Goal: Share content: Share content

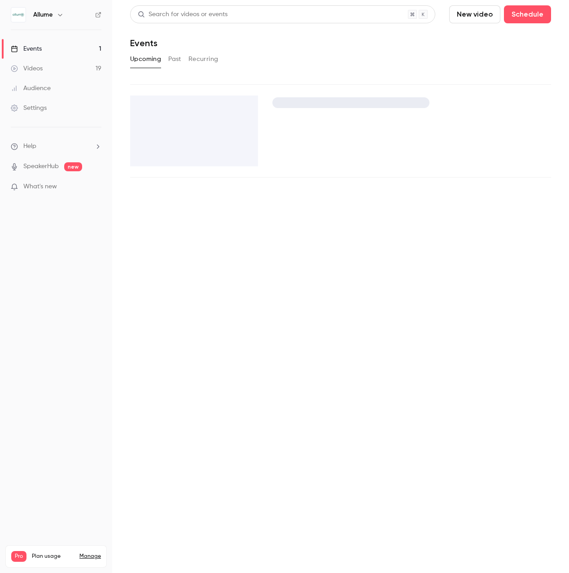
click at [37, 68] on div "Videos" at bounding box center [27, 68] width 32 height 9
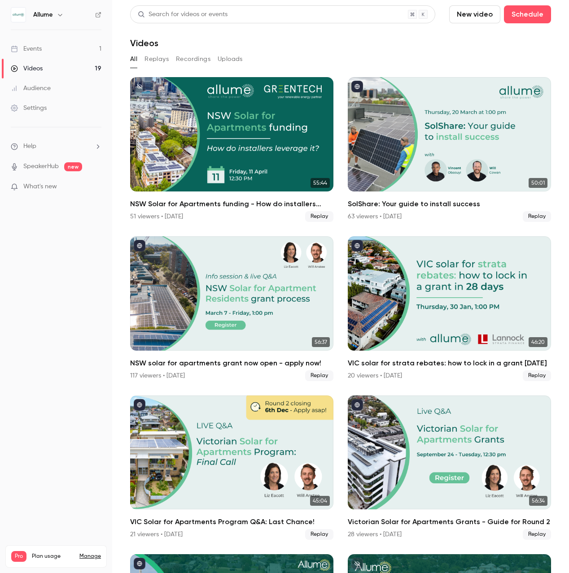
click at [194, 60] on button "Recordings" at bounding box center [193, 59] width 35 height 14
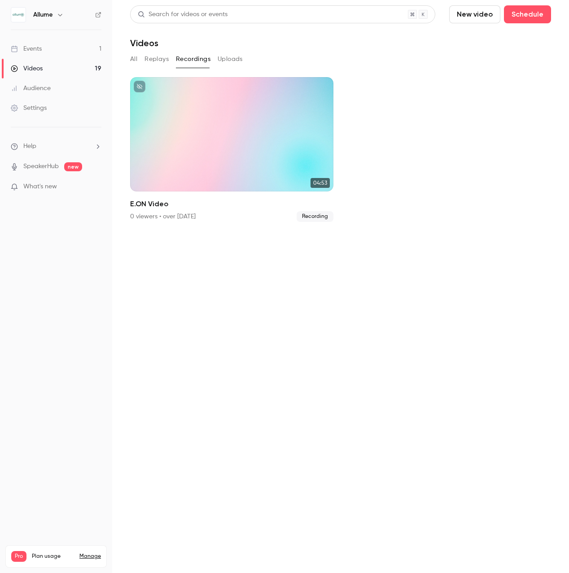
click at [156, 59] on button "Replays" at bounding box center [156, 59] width 24 height 14
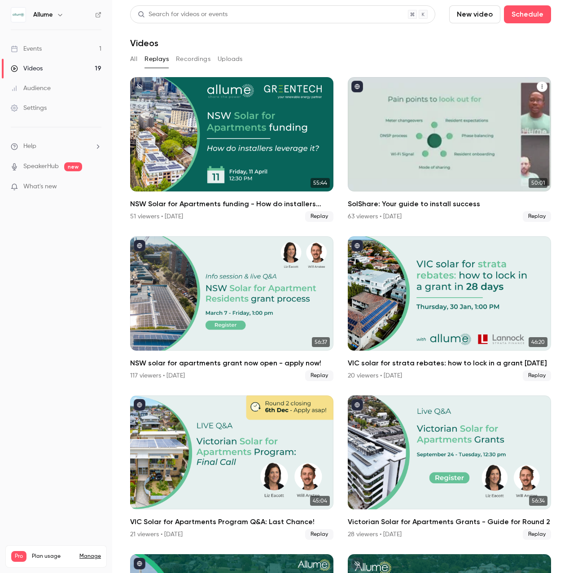
click at [545, 85] on button "SolShare: Your guide to install success" at bounding box center [542, 86] width 11 height 11
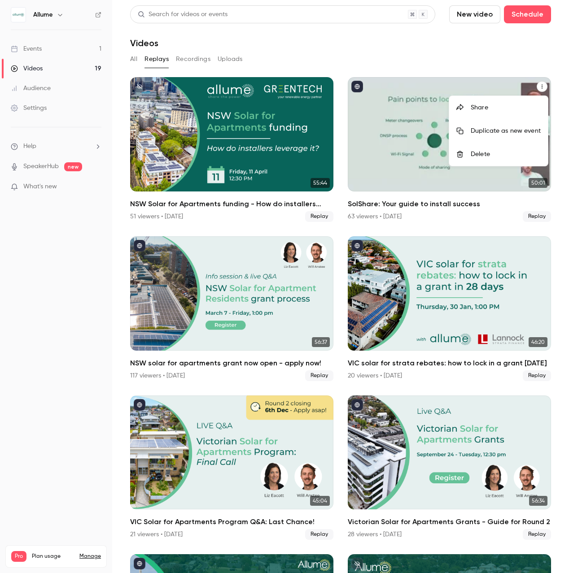
click at [488, 106] on div "Share" at bounding box center [506, 107] width 70 height 9
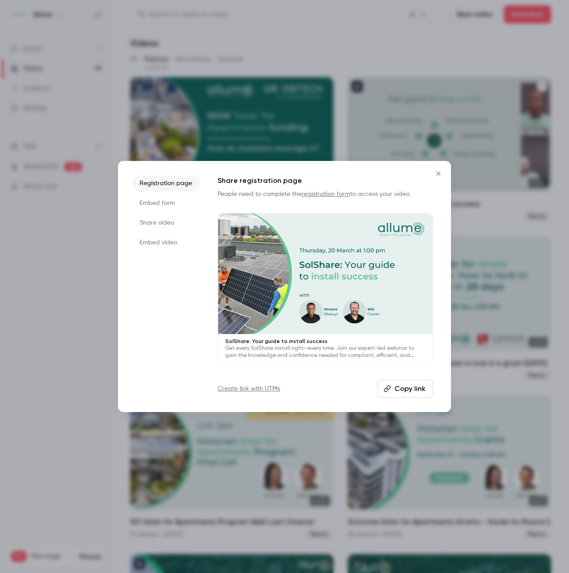
click at [152, 224] on li "Share video" at bounding box center [165, 223] width 67 height 16
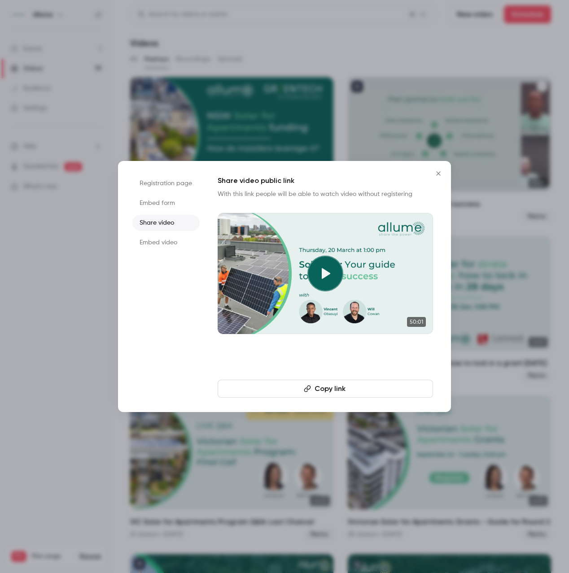
click at [309, 392] on icon "button" at bounding box center [307, 388] width 7 height 7
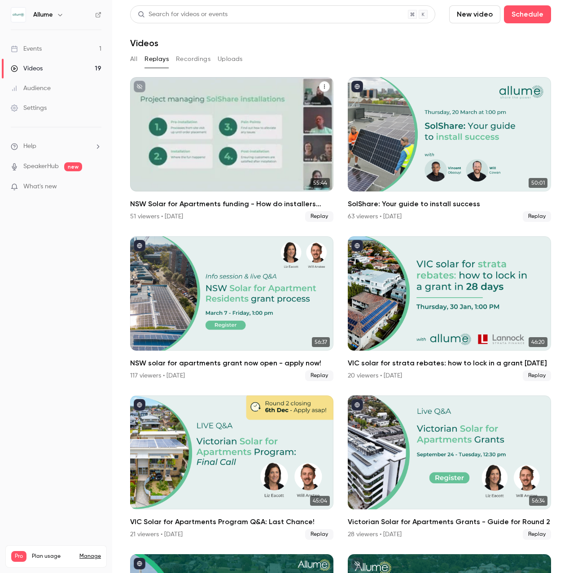
click at [321, 88] on button "NSW Solar for Apartments funding - How do installers leverage it?" at bounding box center [324, 86] width 11 height 11
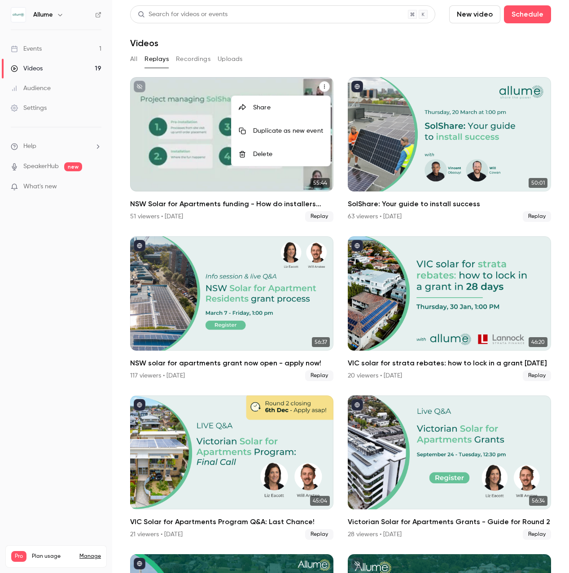
click at [262, 109] on div "Share" at bounding box center [288, 107] width 70 height 9
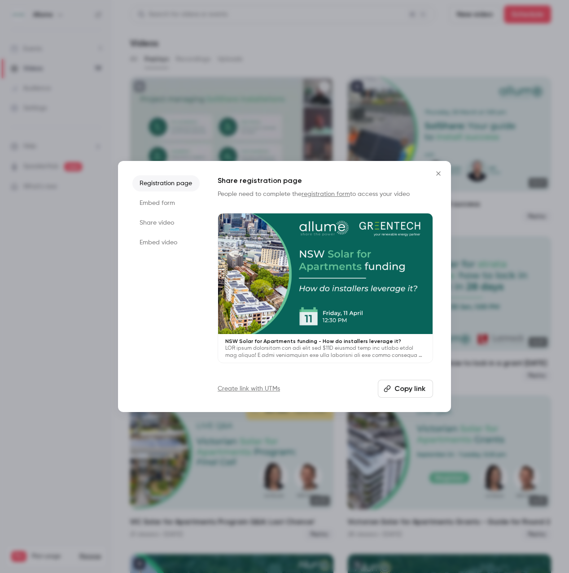
click at [161, 219] on li "Share video" at bounding box center [165, 223] width 67 height 16
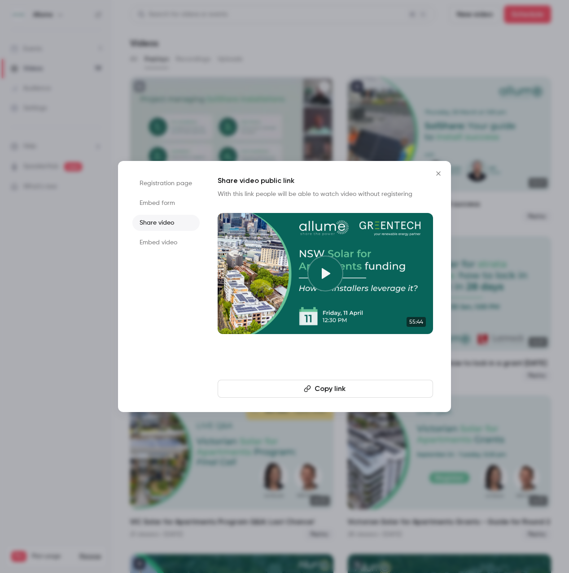
click at [305, 392] on icon "button" at bounding box center [307, 388] width 7 height 7
